Goal: Task Accomplishment & Management: Manage account settings

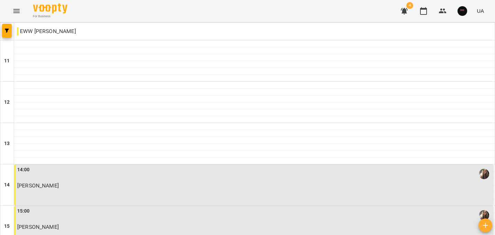
scroll to position [347, 0]
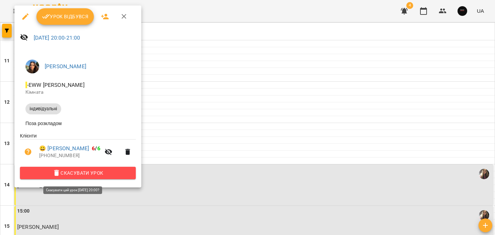
click at [109, 172] on span "Скасувати Урок" at bounding box center [77, 172] width 105 height 8
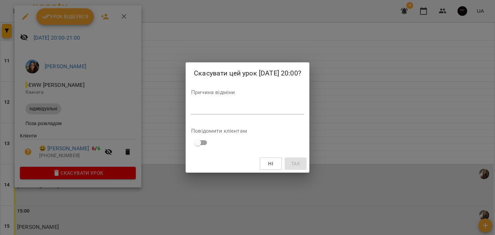
click at [210, 110] on textarea at bounding box center [247, 108] width 113 height 7
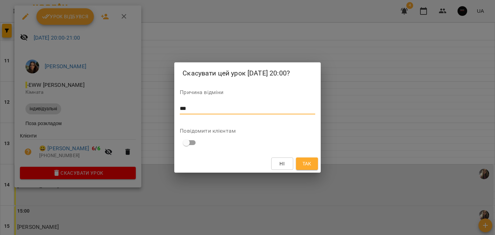
type textarea "***"
click at [305, 164] on span "Так" at bounding box center [307, 163] width 9 height 8
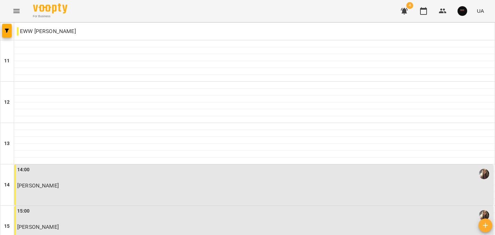
scroll to position [308, 0]
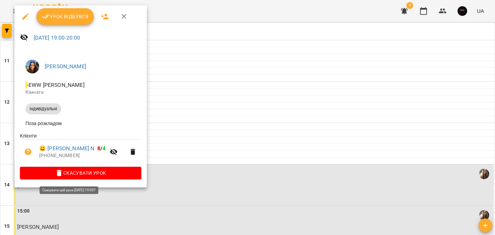
click at [121, 172] on span "Скасувати Урок" at bounding box center [80, 172] width 110 height 8
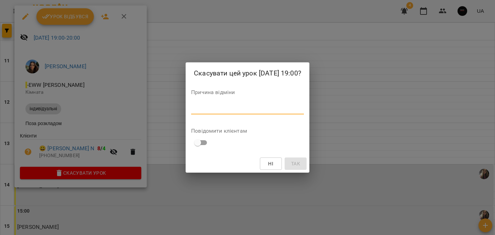
click at [239, 107] on textarea at bounding box center [247, 108] width 113 height 7
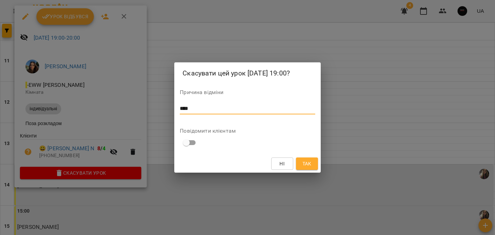
type textarea "****"
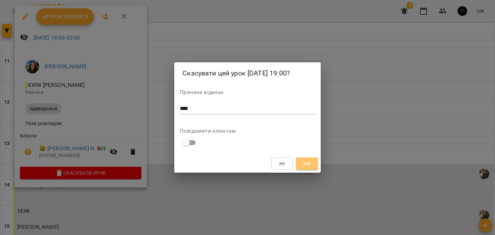
click at [315, 165] on button "Так" at bounding box center [307, 163] width 22 height 12
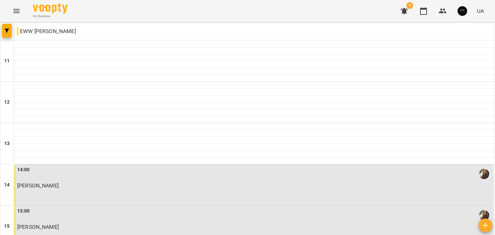
scroll to position [347, 0]
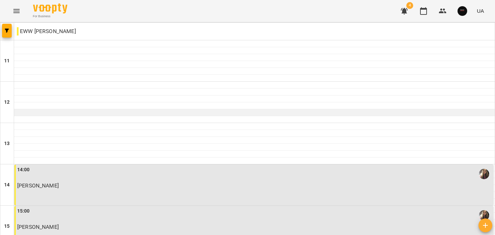
scroll to position [347, 0]
